Goal: Information Seeking & Learning: Learn about a topic

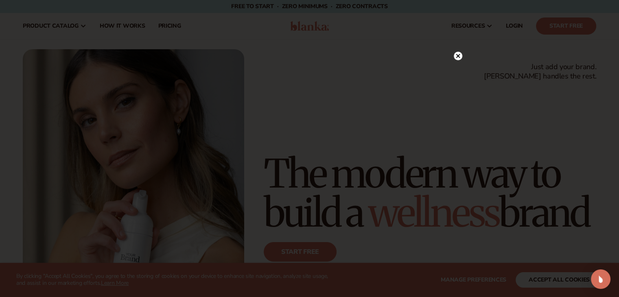
click at [458, 58] on circle at bounding box center [457, 56] width 9 height 9
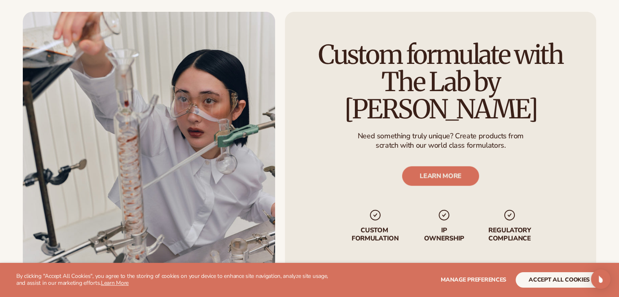
scroll to position [1955, 0]
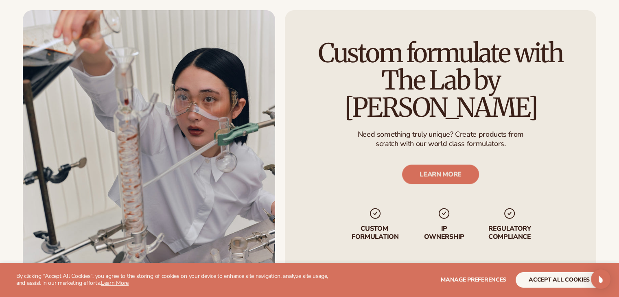
drag, startPoint x: 254, startPoint y: 140, endPoint x: 361, endPoint y: 129, distance: 107.9
click at [361, 139] on p "scratch with our world class formulators." at bounding box center [440, 143] width 166 height 9
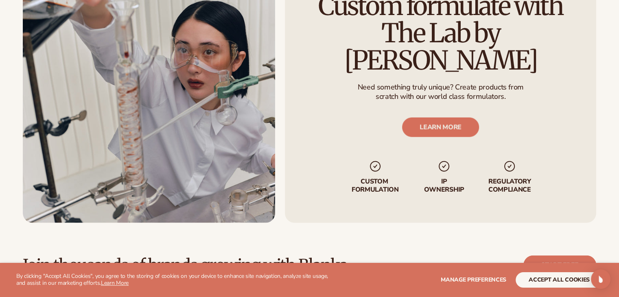
scroll to position [2005, 0]
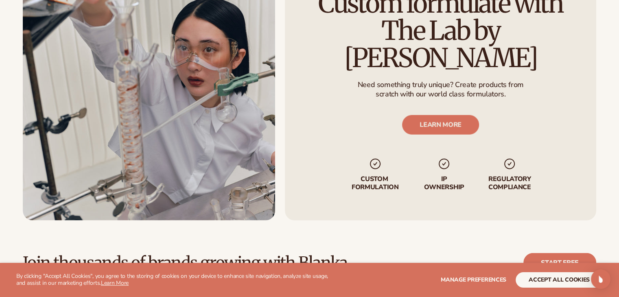
click at [373, 176] on p "Custom formulation" at bounding box center [374, 183] width 51 height 15
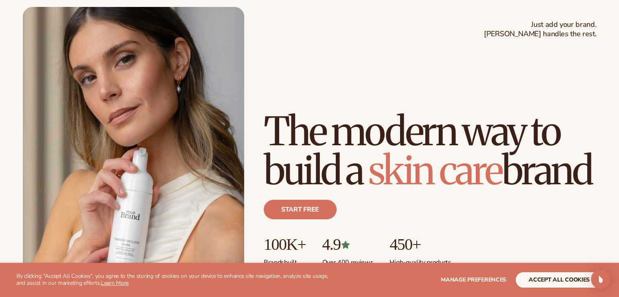
scroll to position [63, 0]
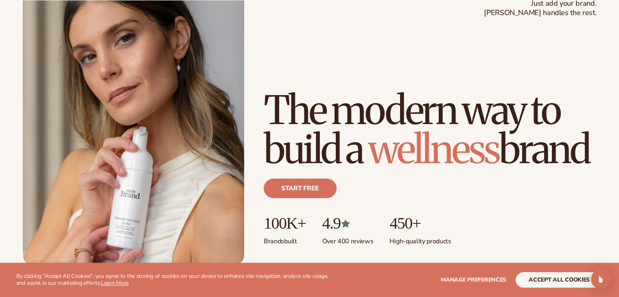
click at [320, 187] on link "Start free" at bounding box center [300, 189] width 73 height 20
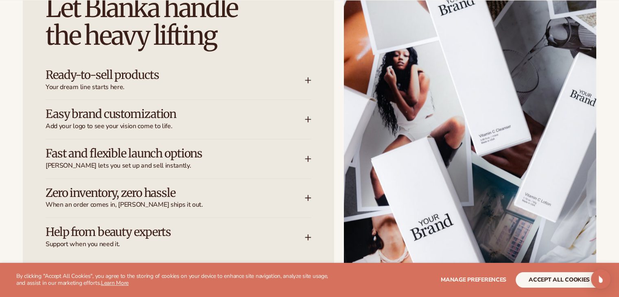
scroll to position [1065, 0]
click at [122, 72] on h3 "Ready-to-sell products" at bounding box center [163, 74] width 235 height 13
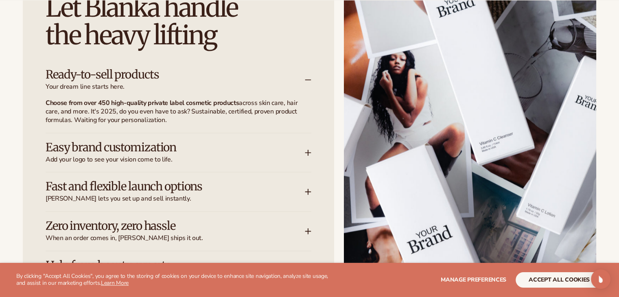
click at [122, 72] on h3 "Ready-to-sell products" at bounding box center [163, 74] width 235 height 13
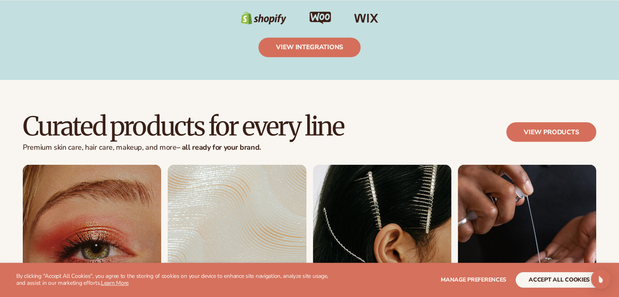
scroll to position [1446, 0]
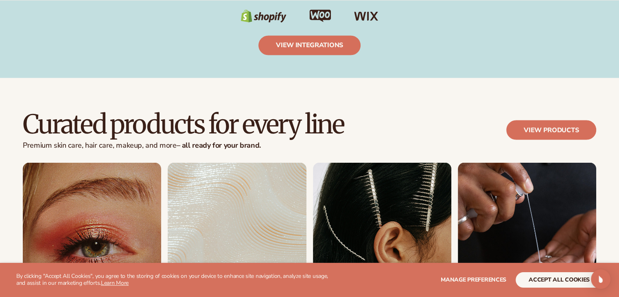
click at [251, 155] on div "Curated products for every line Premium [MEDICAL_DATA], hair care, makeup, and …" at bounding box center [309, 136] width 573 height 52
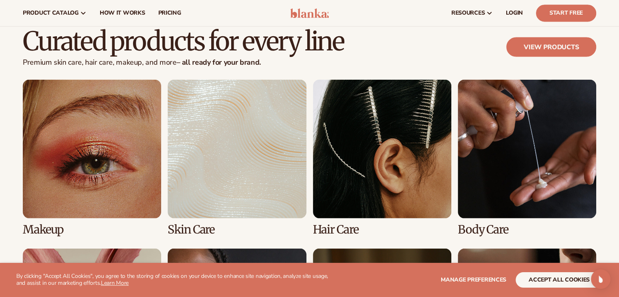
scroll to position [1474, 0]
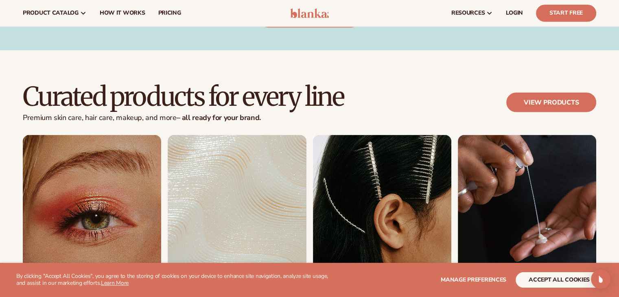
click at [112, 180] on link "1 / 8" at bounding box center [92, 213] width 138 height 156
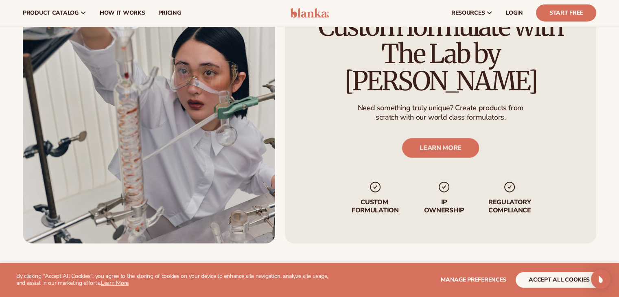
scroll to position [1977, 0]
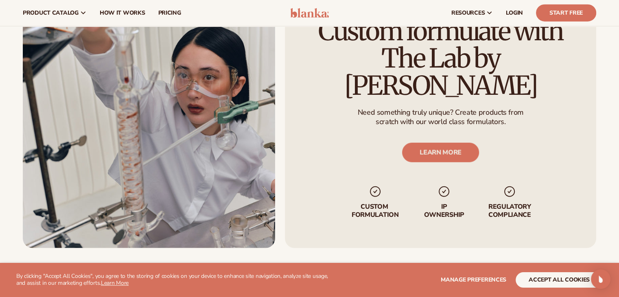
click at [431, 144] on link "LEARN MORE" at bounding box center [440, 153] width 77 height 20
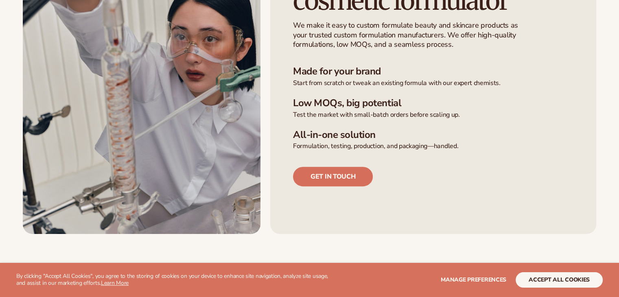
scroll to position [266, 0]
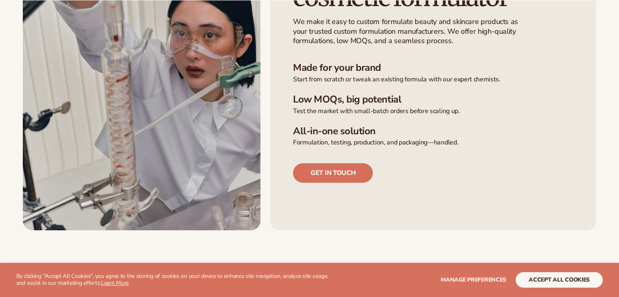
click at [332, 169] on link "Get in touch" at bounding box center [333, 173] width 80 height 20
